Goal: Transaction & Acquisition: Purchase product/service

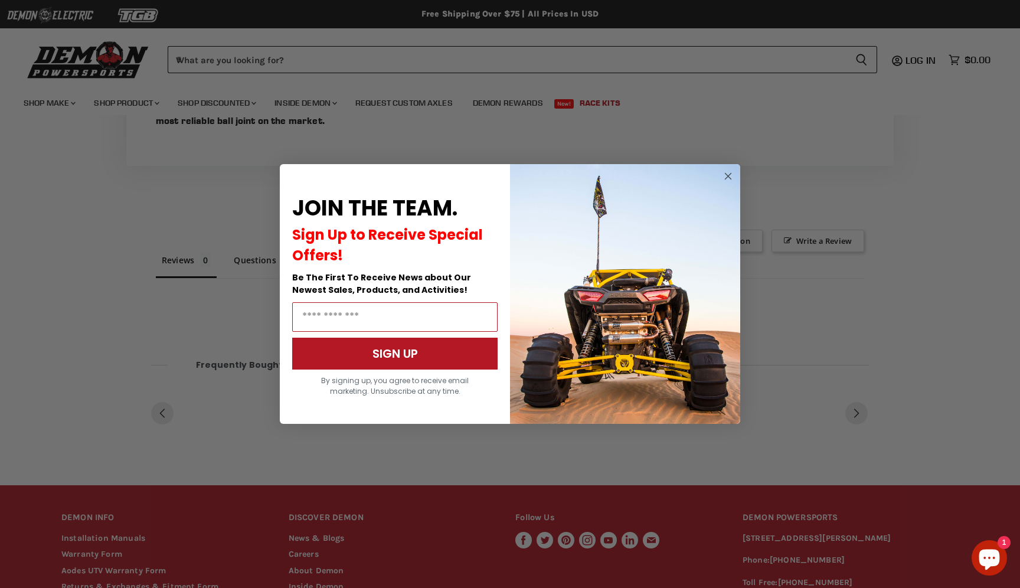
scroll to position [728, 0]
